Goal: Go to known website: Access a specific website the user already knows

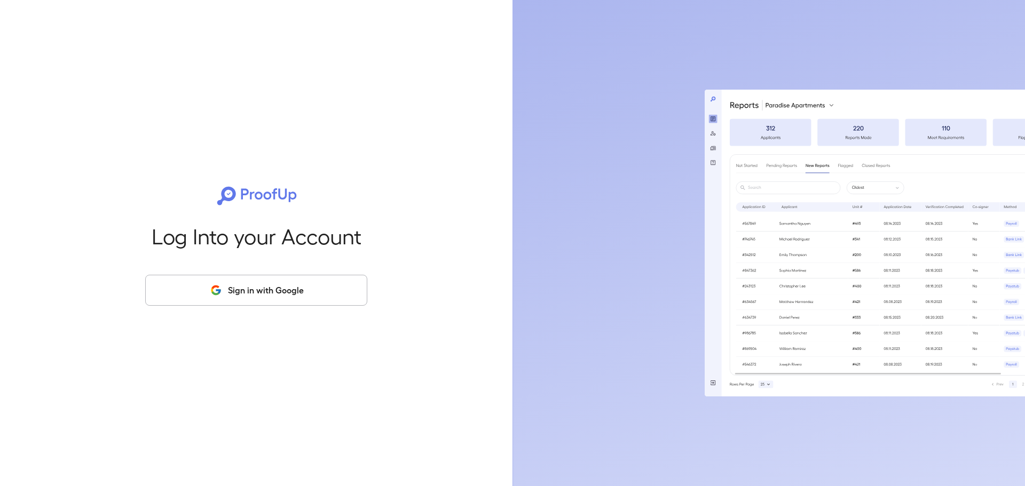
click at [242, 286] on button "Sign in with Google" at bounding box center [256, 290] width 222 height 31
